Goal: Task Accomplishment & Management: Manage account settings

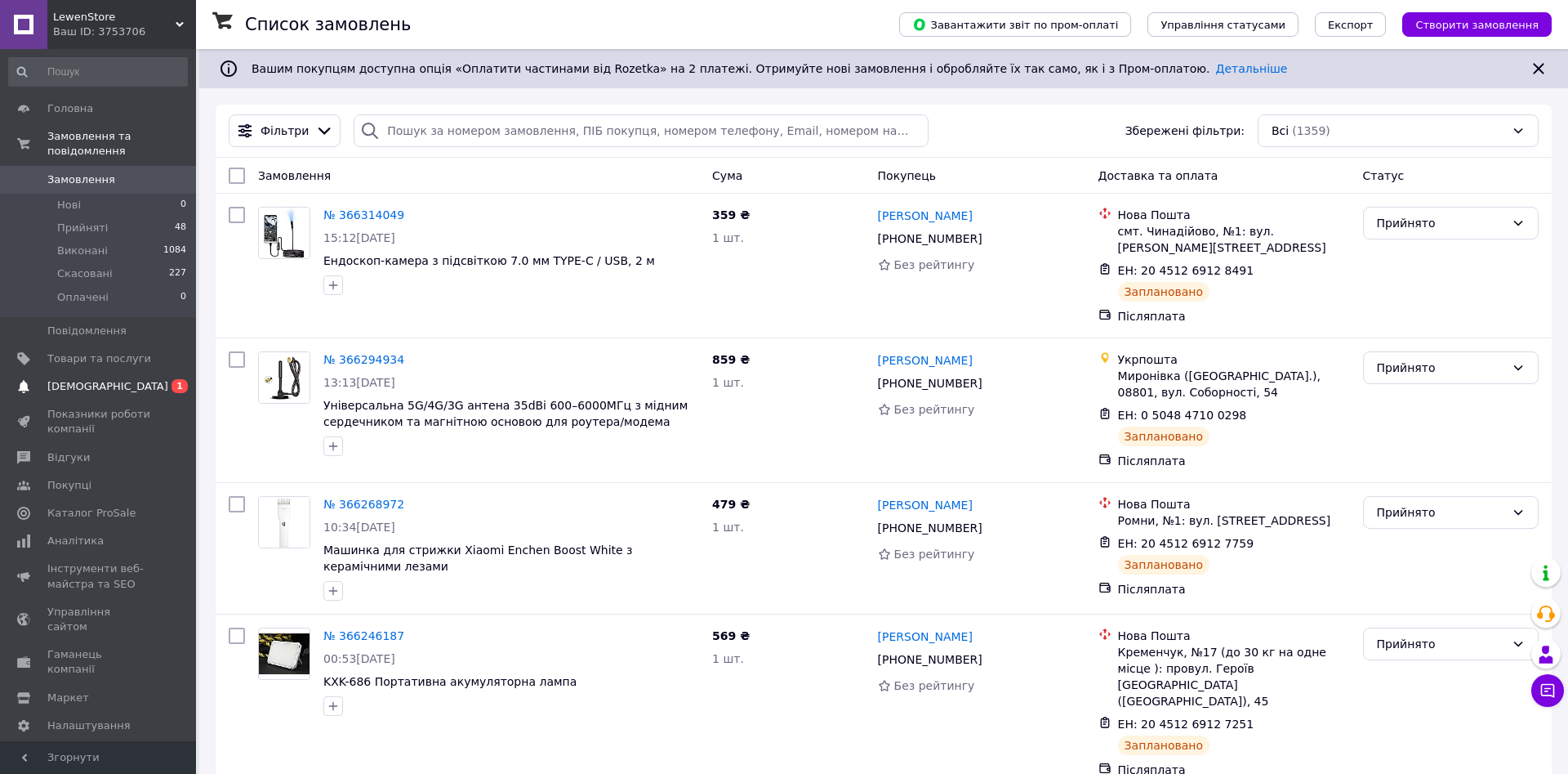
click at [110, 381] on link "Сповіщення 0 1" at bounding box center [98, 387] width 196 height 28
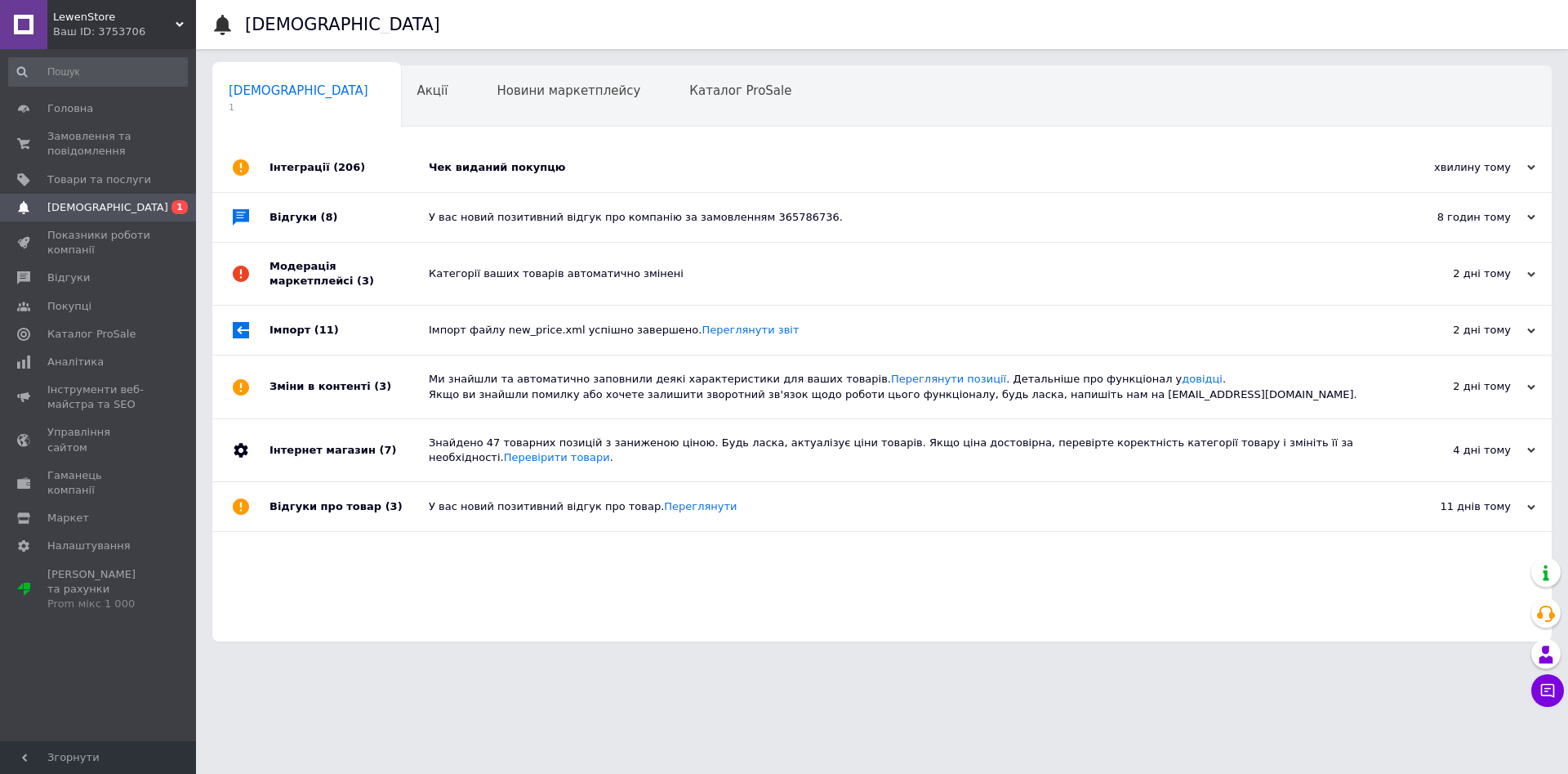
click at [441, 177] on div "Чек виданий покупцю" at bounding box center [901, 167] width 944 height 49
